Goal: Understand process/instructions

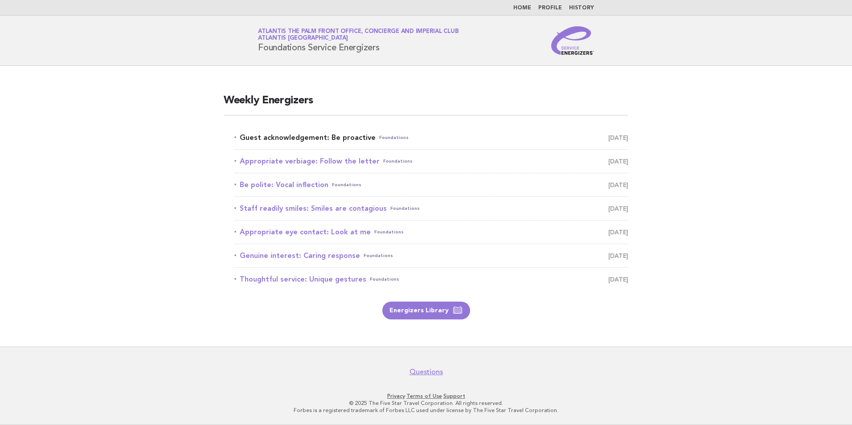
click at [303, 139] on link "Guest acknowledgement: Be proactive Foundations August 22" at bounding box center [431, 138] width 394 height 12
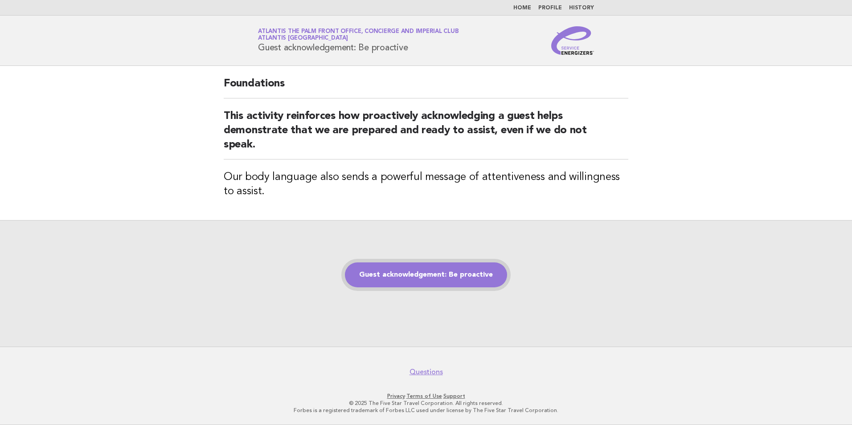
click at [411, 273] on link "Guest acknowledgement: Be proactive" at bounding box center [426, 275] width 162 height 25
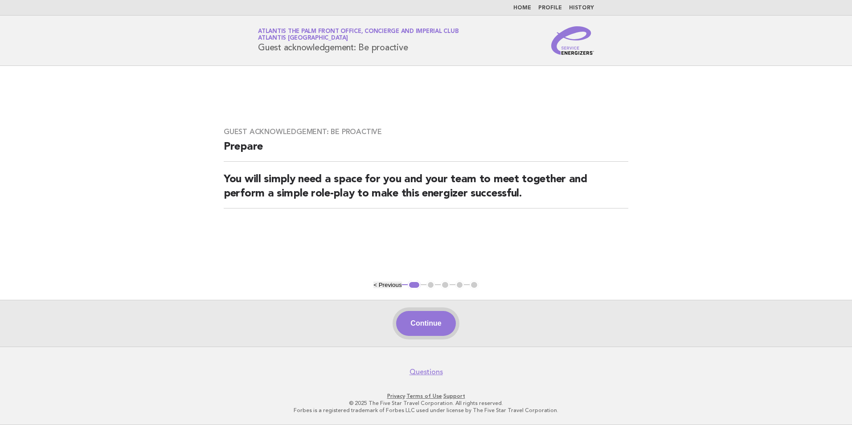
click at [425, 323] on button "Continue" at bounding box center [425, 323] width 59 height 25
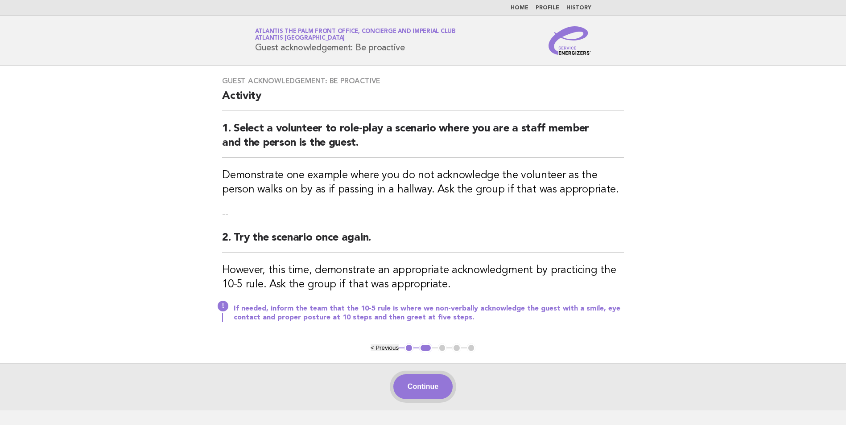
click at [415, 385] on button "Continue" at bounding box center [422, 386] width 59 height 25
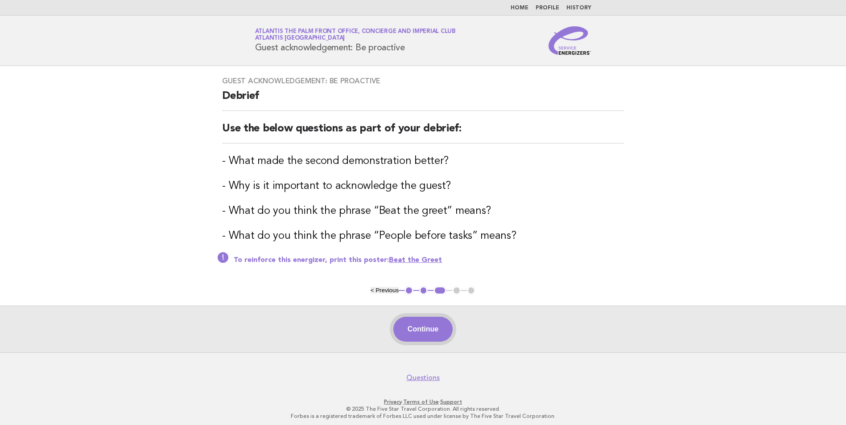
click at [430, 324] on button "Continue" at bounding box center [422, 329] width 59 height 25
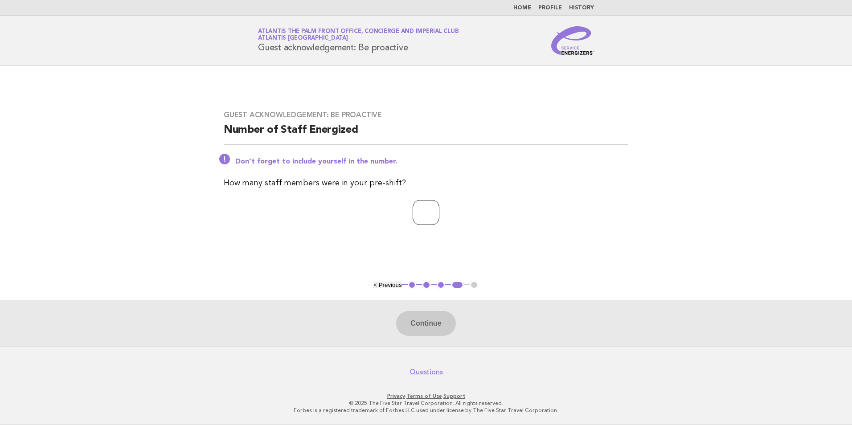
click at [430, 213] on input "number" at bounding box center [426, 212] width 27 height 25
type input "*"
click at [423, 332] on button "Continue" at bounding box center [425, 323] width 59 height 25
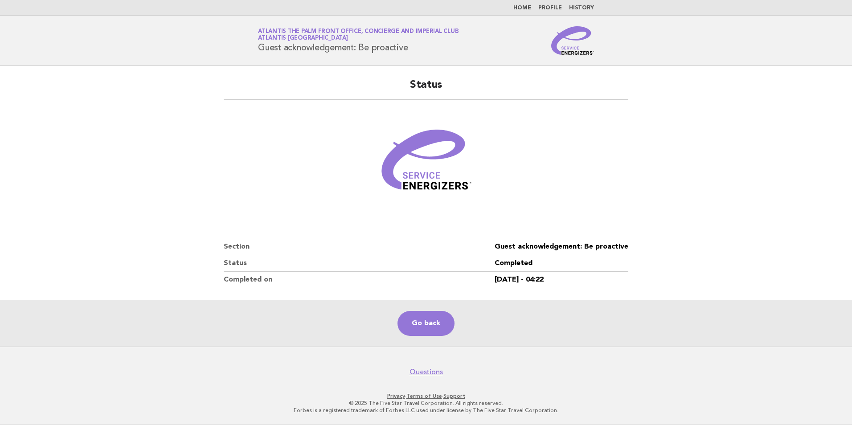
drag, startPoint x: 322, startPoint y: 359, endPoint x: 391, endPoint y: 284, distance: 101.9
click at [324, 358] on footer "Questions Privacy · Terms of Use · Support © 2025 The Five Star Travel Corporat…" at bounding box center [426, 386] width 852 height 78
